Goal: Transaction & Acquisition: Purchase product/service

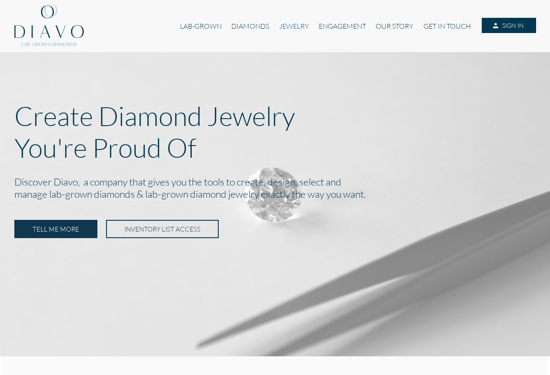
click at [289, 23] on link "JEWELRY" at bounding box center [294, 26] width 40 height 17
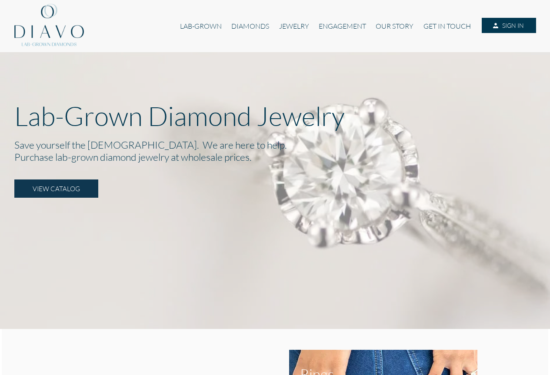
click at [289, 23] on link "JEWELRY" at bounding box center [294, 26] width 40 height 17
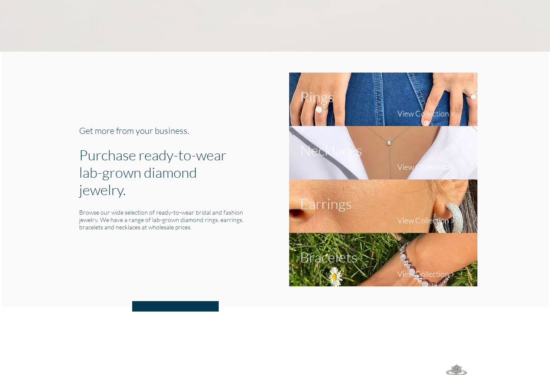
scroll to position [304, 0]
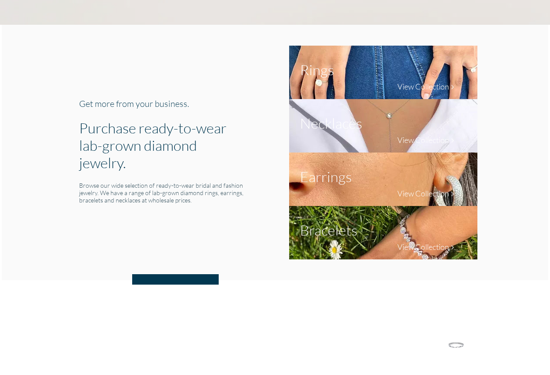
click at [316, 174] on h1 "Earrings" at bounding box center [326, 176] width 52 height 17
click at [416, 195] on h4 "View Collection" at bounding box center [423, 194] width 52 height 10
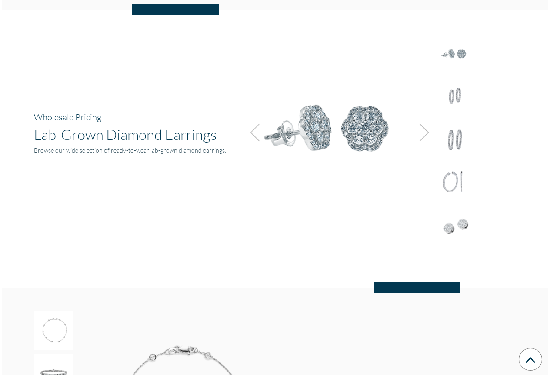
scroll to position [1129, 0]
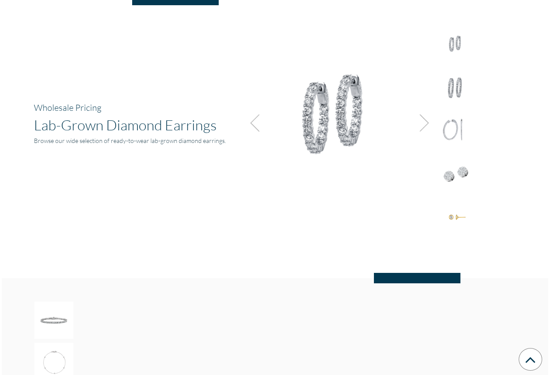
click at [451, 175] on img at bounding box center [455, 173] width 39 height 39
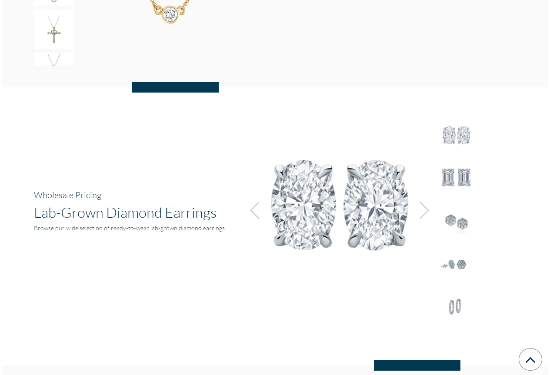
scroll to position [1061, 0]
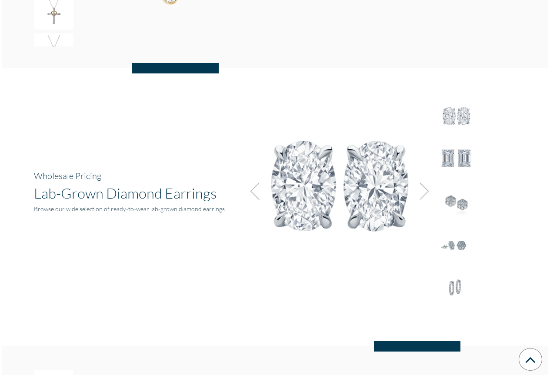
click at [181, 195] on h1 "Lab-Grown Diamond Earrings" at bounding box center [130, 192] width 193 height 17
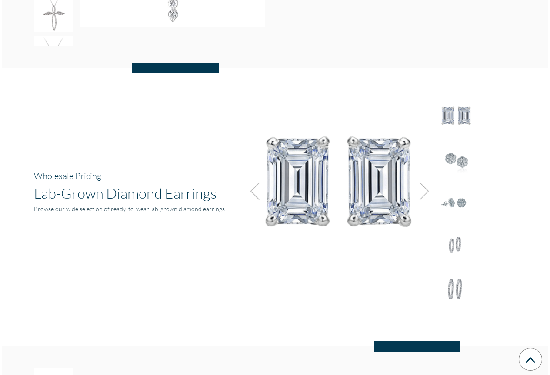
click at [85, 209] on h6 "Browse our wide selection of ready-to-wear lab-grown diamond earrings." at bounding box center [130, 208] width 193 height 7
click at [424, 185] on img at bounding box center [421, 190] width 23 height 23
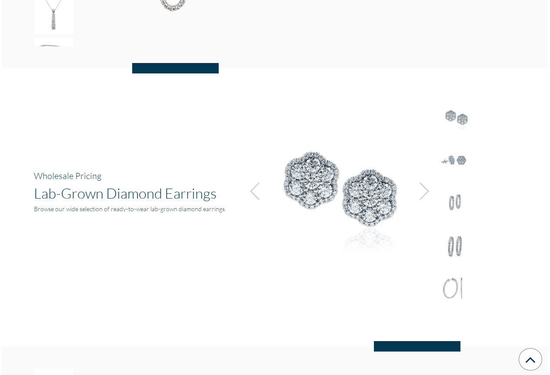
click at [424, 185] on img at bounding box center [421, 190] width 23 height 23
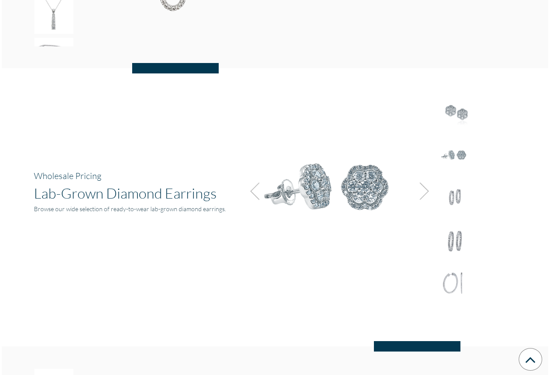
click at [424, 185] on img at bounding box center [421, 190] width 23 height 23
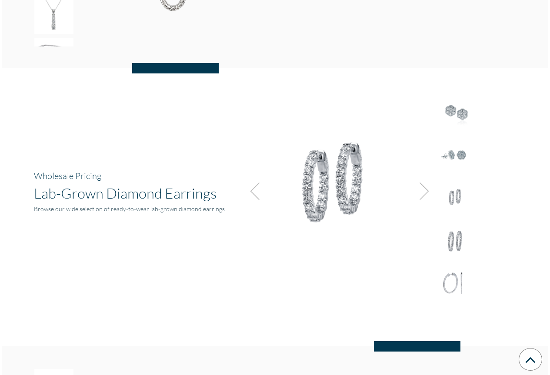
click at [424, 190] on img at bounding box center [421, 190] width 23 height 23
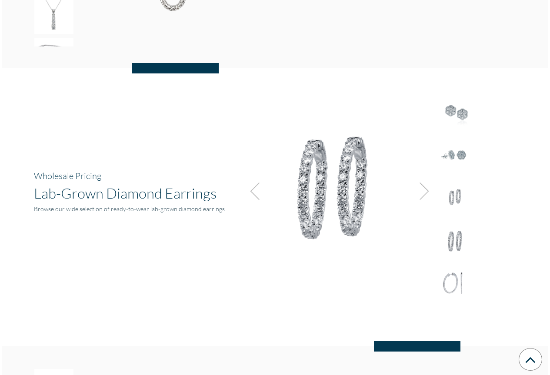
click at [424, 190] on img at bounding box center [421, 190] width 23 height 23
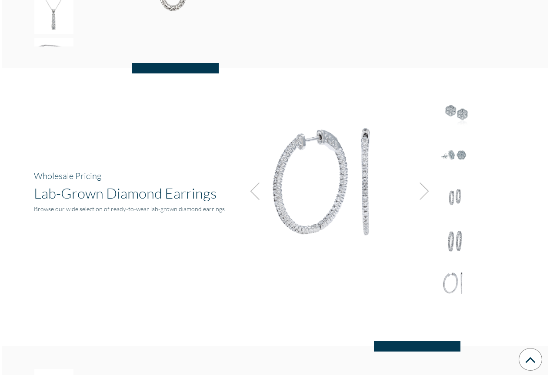
click at [424, 190] on img at bounding box center [421, 190] width 23 height 23
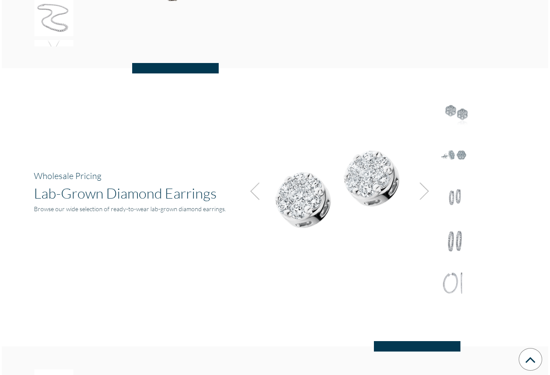
click at [424, 190] on img at bounding box center [421, 190] width 23 height 23
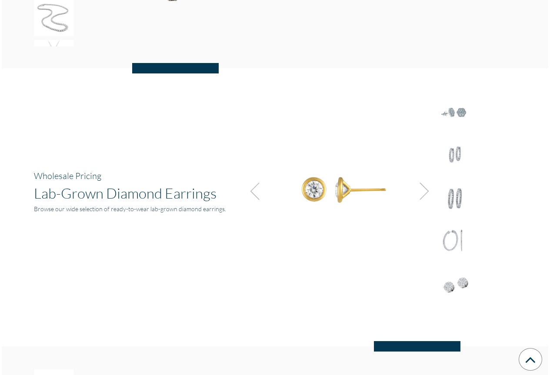
click at [424, 190] on img at bounding box center [421, 190] width 23 height 23
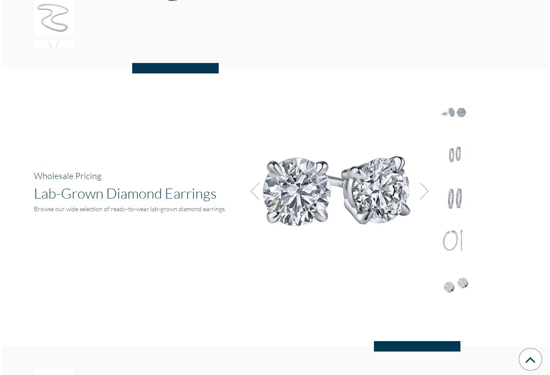
click at [424, 190] on img at bounding box center [421, 190] width 23 height 23
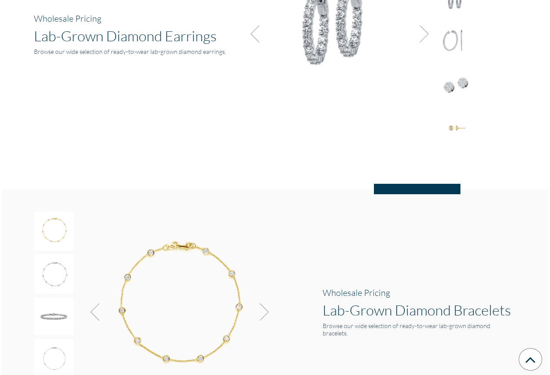
scroll to position [1235, 0]
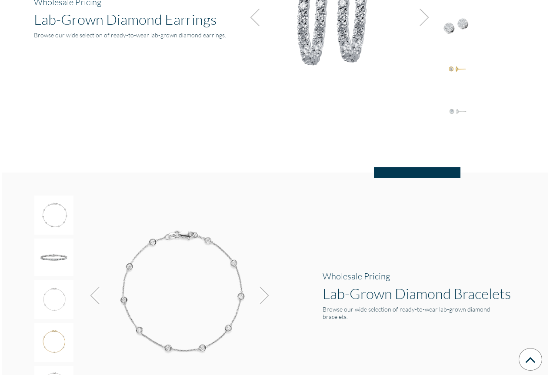
click at [113, 37] on h6 "Browse our wide selection of ready-to-wear lab-grown diamond earrings." at bounding box center [130, 34] width 193 height 7
click at [106, 28] on div "Wholesale Pricing Lab-Grown Diamond Earrings Browse our wide selection of ready…" at bounding box center [130, 23] width 206 height 53
click at [104, 24] on h1 "Lab-Grown Diamond Earrings" at bounding box center [130, 18] width 193 height 17
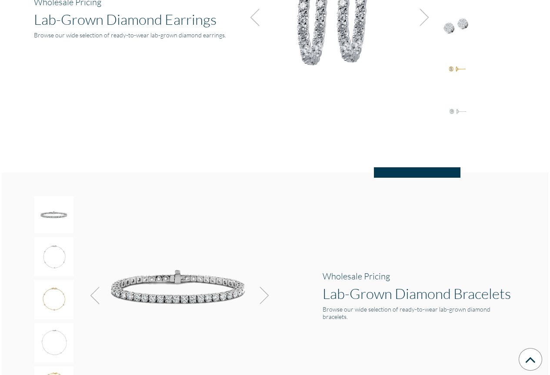
click at [155, 20] on h1 "Lab-Grown Diamond Earrings" at bounding box center [130, 18] width 193 height 17
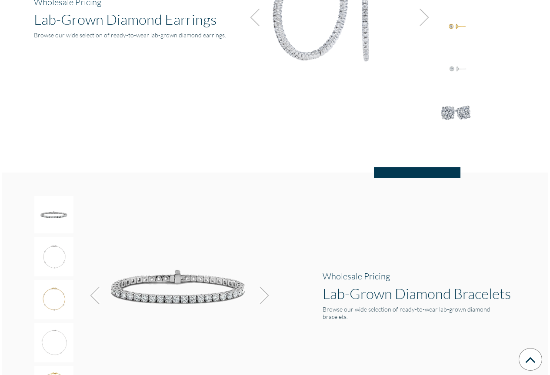
click at [400, 173] on hr at bounding box center [417, 172] width 86 height 10
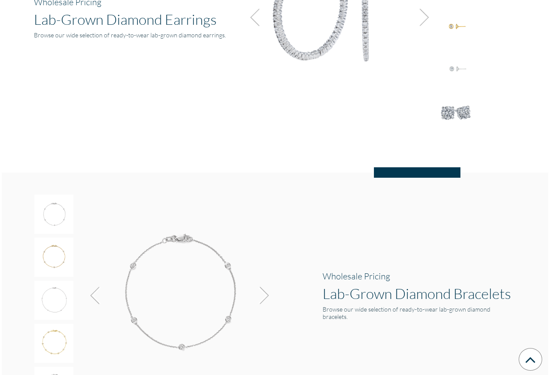
click at [454, 111] on img at bounding box center [455, 112] width 39 height 39
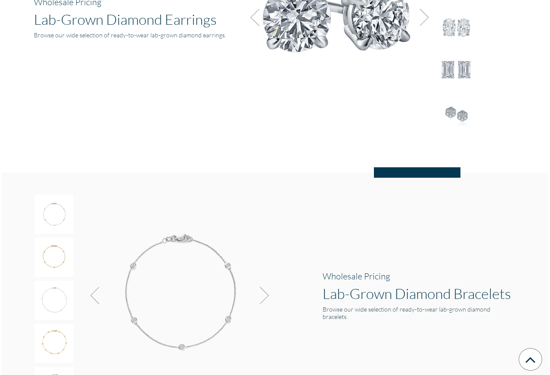
click at [353, 45] on img at bounding box center [337, 13] width 195 height 195
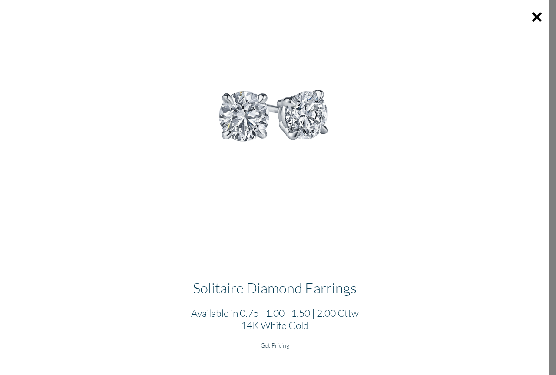
click at [281, 347] on h6 "Get Pricing" at bounding box center [275, 344] width 536 height 7
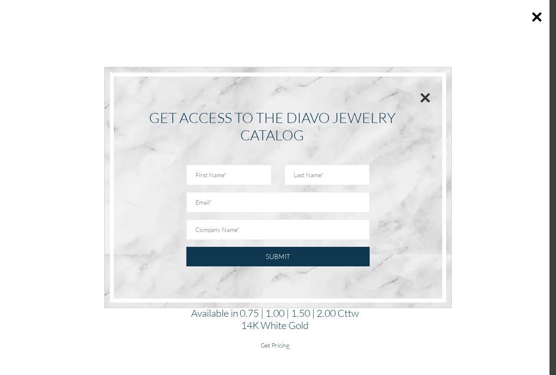
click at [420, 101] on button "×" at bounding box center [425, 98] width 11 height 20
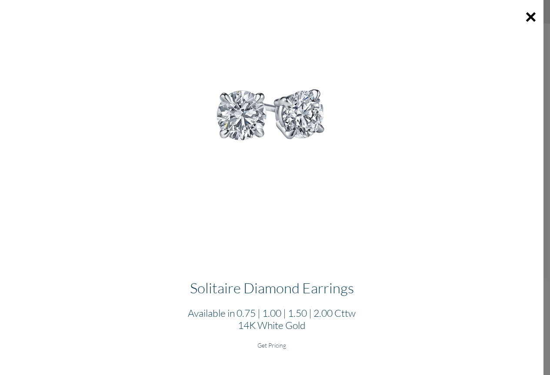
scroll to position [304, 0]
